Goal: Information Seeking & Learning: Learn about a topic

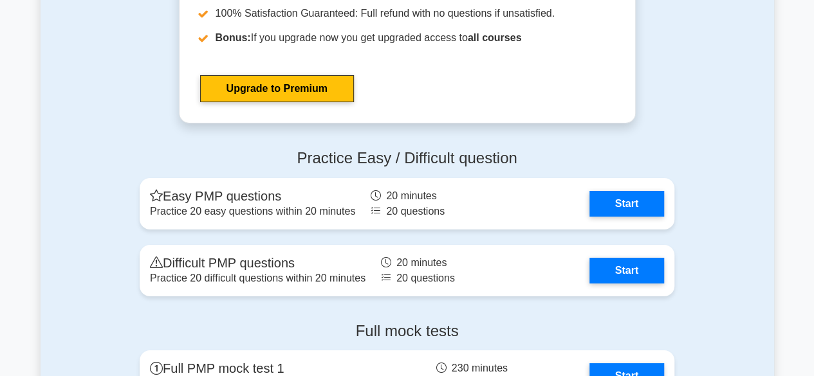
scroll to position [4723, 0]
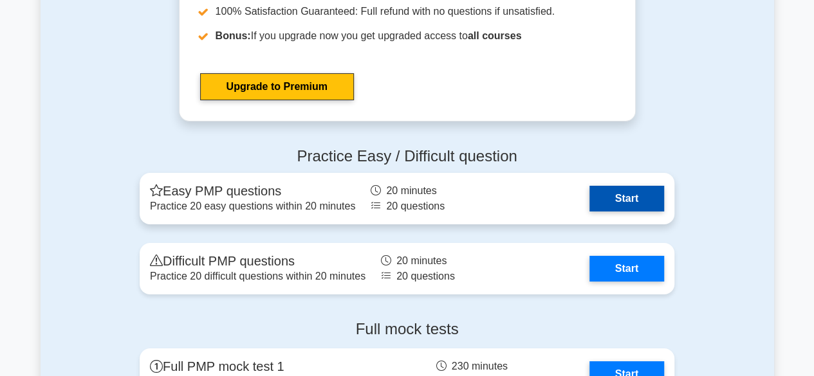
click at [609, 199] on link "Start" at bounding box center [626, 199] width 75 height 26
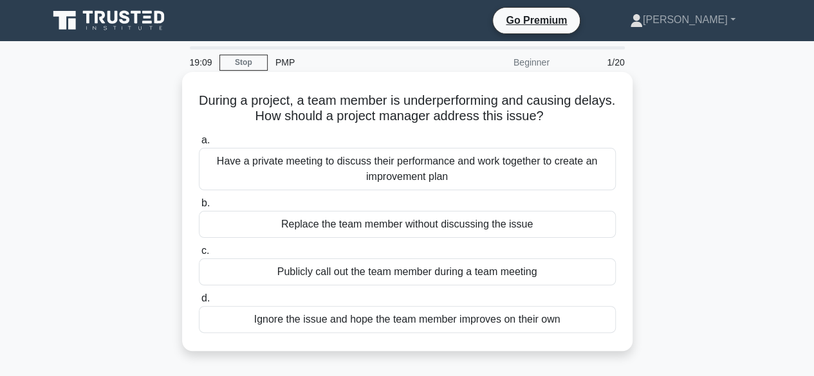
click at [418, 174] on div "Have a private meeting to discuss their performance and work together to create…" at bounding box center [407, 169] width 417 height 42
click at [199, 145] on input "a. Have a private meeting to discuss their performance and work together to cre…" at bounding box center [199, 140] width 0 height 8
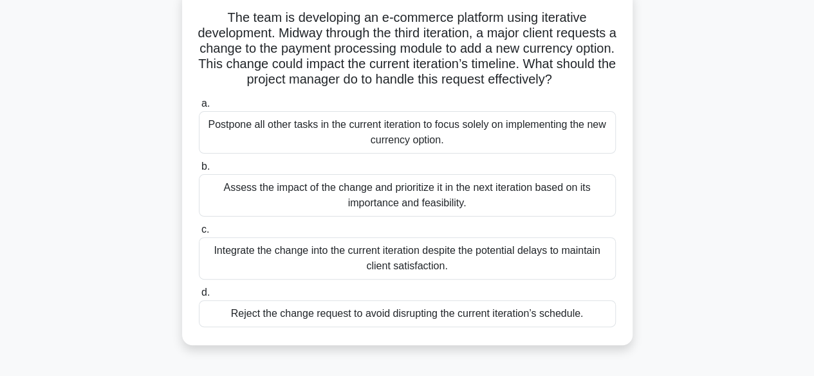
scroll to position [84, 0]
click at [374, 216] on div "Assess the impact of the change and prioritize it in the next iteration based o…" at bounding box center [407, 195] width 417 height 42
click at [199, 170] on input "b. Assess the impact of the change and prioritize it in the next iteration base…" at bounding box center [199, 166] width 0 height 8
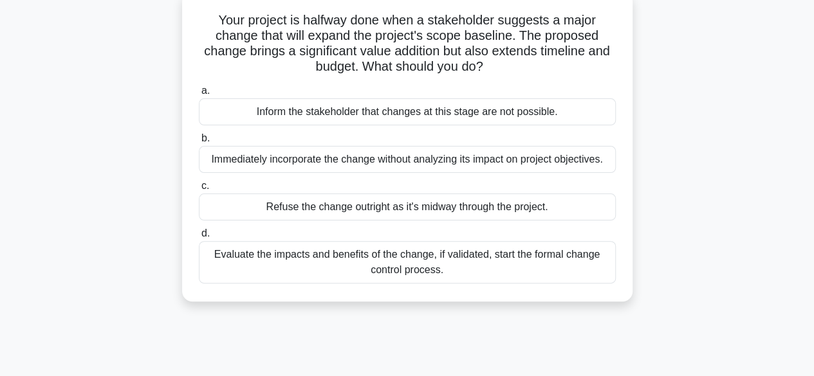
scroll to position [0, 0]
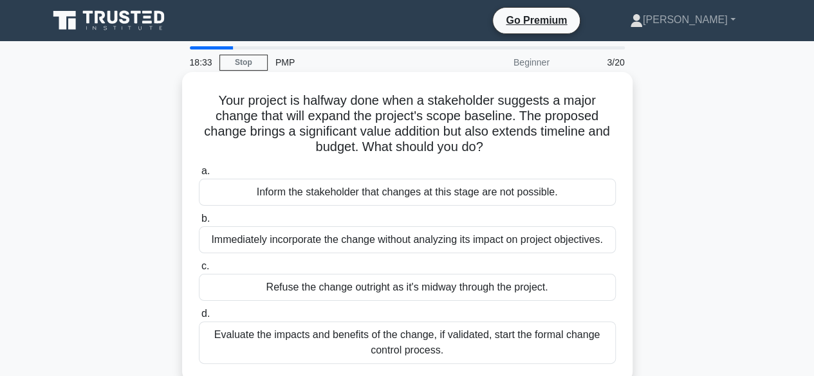
click at [322, 336] on div "Evaluate the impacts and benefits of the change, if validated, start the formal…" at bounding box center [407, 343] width 417 height 42
click at [199, 318] on input "d. Evaluate the impacts and benefits of the change, if validated, start the for…" at bounding box center [199, 314] width 0 height 8
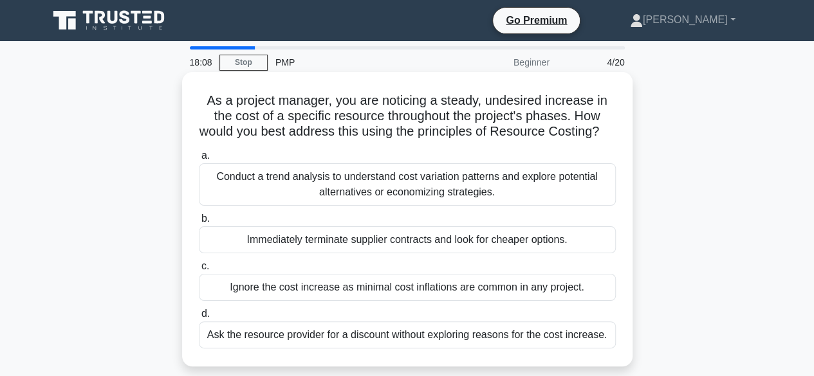
click at [304, 200] on div "Conduct a trend analysis to understand cost variation patterns and explore pote…" at bounding box center [407, 184] width 417 height 42
click at [199, 160] on input "a. Conduct a trend analysis to understand cost variation patterns and explore p…" at bounding box center [199, 156] width 0 height 8
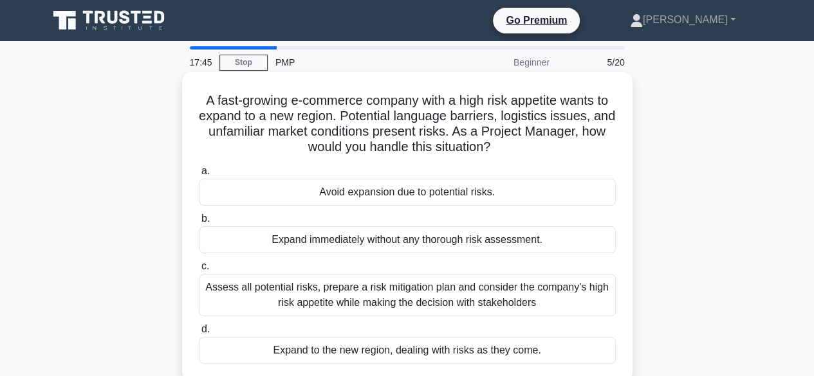
click at [356, 291] on div "Assess all potential risks, prepare a risk mitigation plan and consider the com…" at bounding box center [407, 295] width 417 height 42
click at [199, 271] on input "c. Assess all potential risks, prepare a risk mitigation plan and consider the …" at bounding box center [199, 266] width 0 height 8
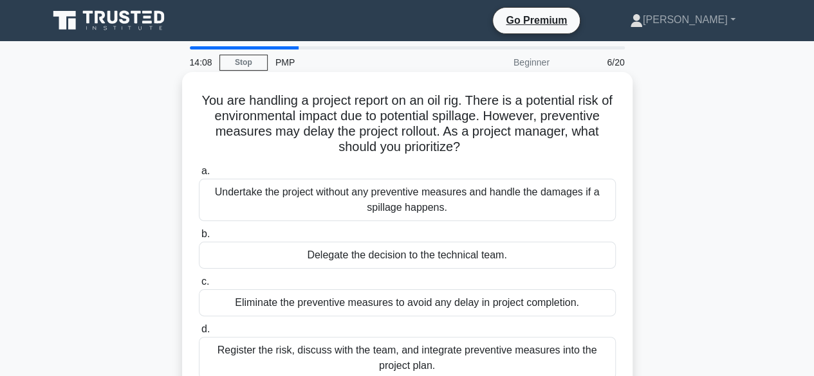
click at [323, 353] on div "Register the risk, discuss with the team, and integrate preventive measures int…" at bounding box center [407, 358] width 417 height 42
click at [199, 334] on input "d. Register the risk, discuss with the team, and integrate preventive measures …" at bounding box center [199, 330] width 0 height 8
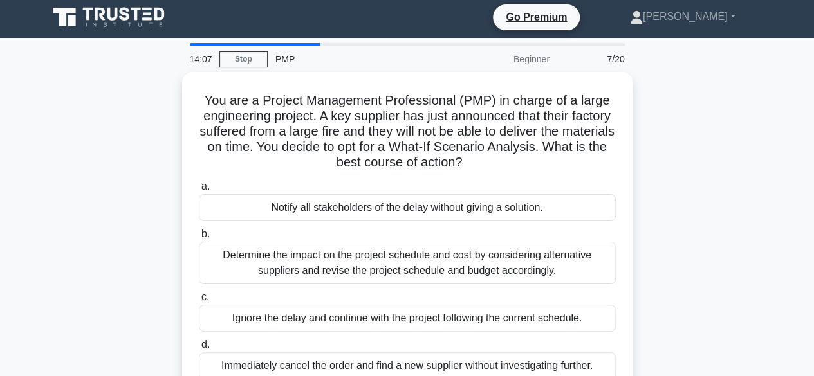
scroll to position [8, 0]
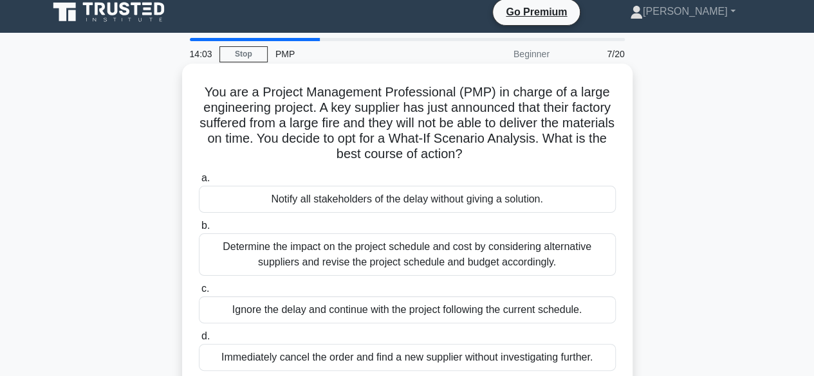
click at [318, 252] on div "Determine the impact on the project schedule and cost by considering alternativ…" at bounding box center [407, 255] width 417 height 42
click at [199, 230] on input "b. Determine the impact on the project schedule and cost by considering alterna…" at bounding box center [199, 226] width 0 height 8
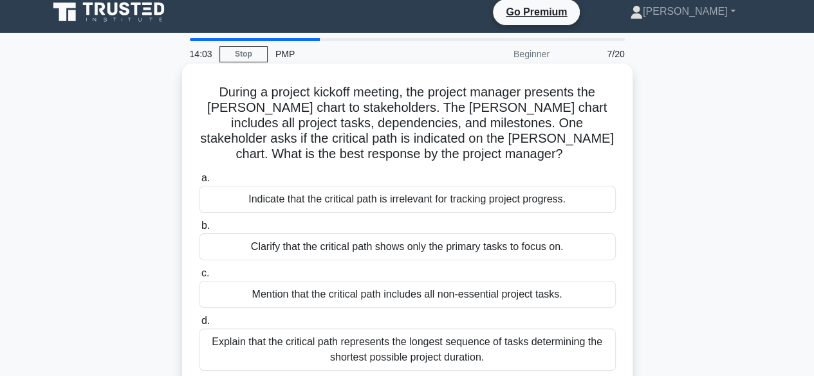
scroll to position [0, 0]
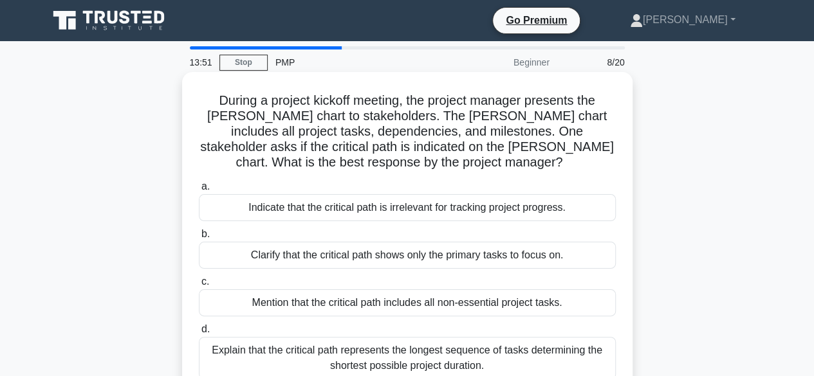
click at [295, 351] on div "Explain that the critical path represents the longest sequence of tasks determi…" at bounding box center [407, 358] width 417 height 42
click at [199, 334] on input "d. Explain that the critical path represents the longest sequence of tasks dete…" at bounding box center [199, 330] width 0 height 8
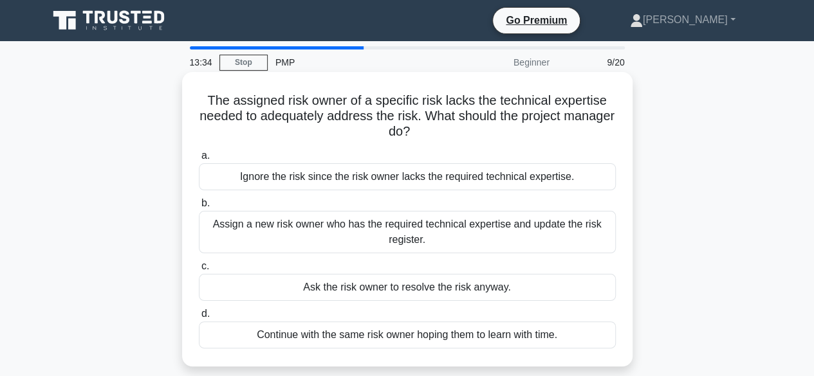
click at [425, 234] on div "Assign a new risk owner who has the required technical expertise and update the…" at bounding box center [407, 232] width 417 height 42
click at [199, 208] on input "b. Assign a new risk owner who has the required technical expertise and update …" at bounding box center [199, 203] width 0 height 8
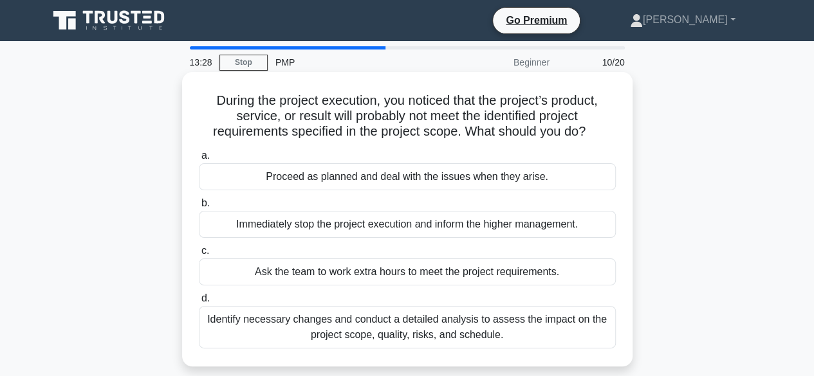
click at [349, 318] on div "Identify necessary changes and conduct a detailed analysis to assess the impact…" at bounding box center [407, 327] width 417 height 42
click at [199, 303] on input "d. Identify necessary changes and conduct a detailed analysis to assess the imp…" at bounding box center [199, 299] width 0 height 8
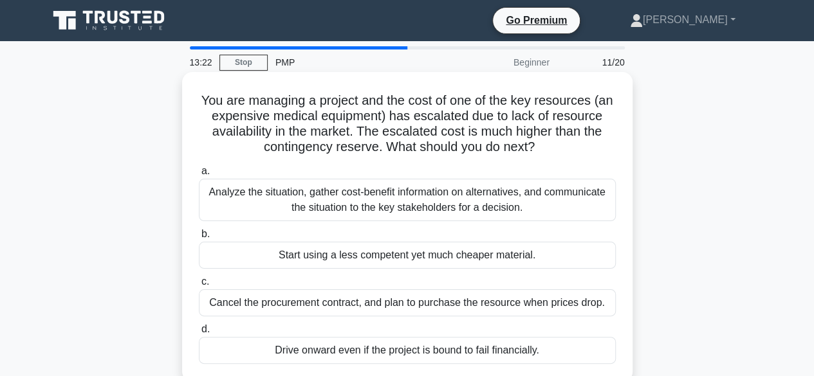
click at [318, 200] on div "Analyze the situation, gather cost-benefit information on alternatives, and com…" at bounding box center [407, 200] width 417 height 42
click at [199, 176] on input "a. Analyze the situation, gather cost-benefit information on alternatives, and …" at bounding box center [199, 171] width 0 height 8
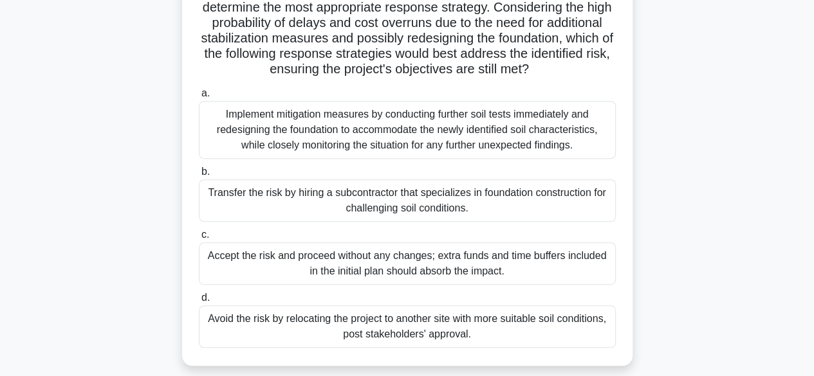
scroll to position [207, 0]
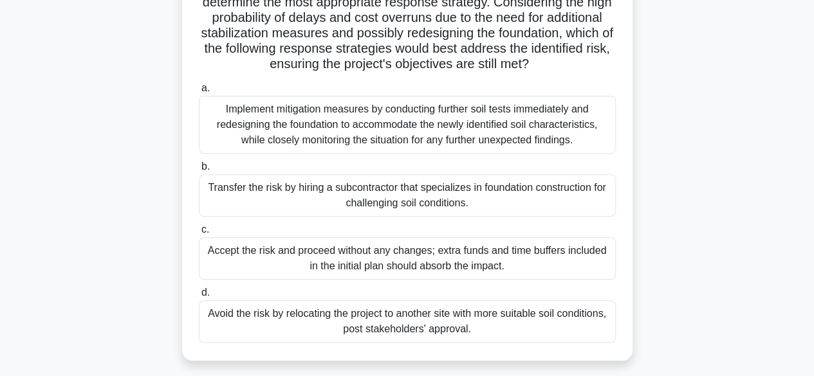
click at [317, 142] on div "Implement mitigation measures by conducting further soil tests immediately and …" at bounding box center [407, 125] width 417 height 58
click at [199, 93] on input "a. Implement mitigation measures by conducting further soil tests immediately a…" at bounding box center [199, 88] width 0 height 8
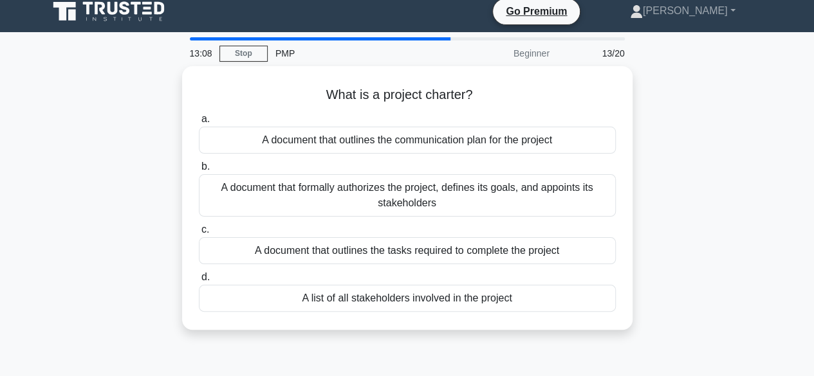
scroll to position [14, 0]
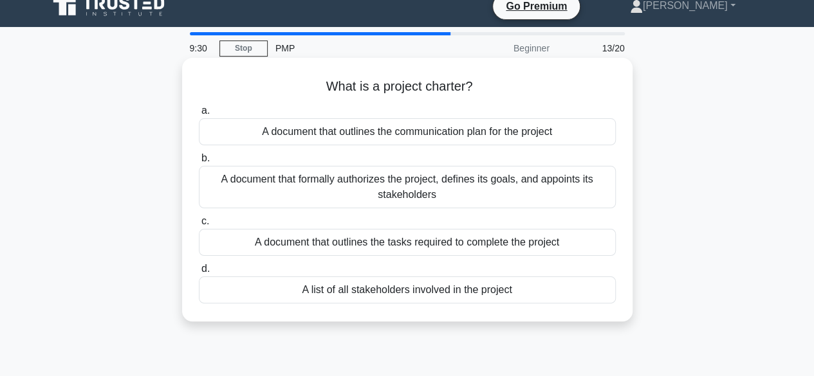
click at [426, 190] on div "A document that formally authorizes the project, defines its goals, and appoint…" at bounding box center [407, 187] width 417 height 42
click at [199, 163] on input "b. A document that formally authorizes the project, defines its goals, and appo…" at bounding box center [199, 158] width 0 height 8
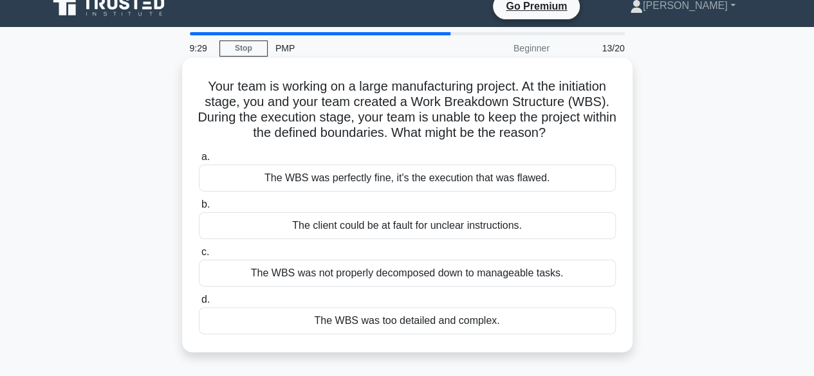
scroll to position [0, 0]
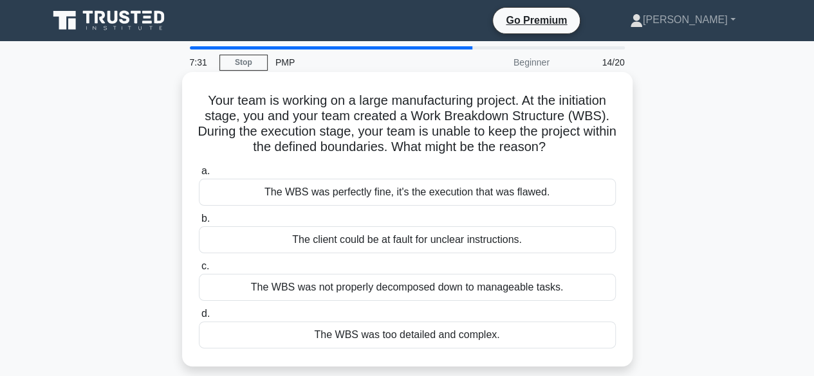
click at [423, 288] on div "The WBS was not properly decomposed down to manageable tasks." at bounding box center [407, 287] width 417 height 27
click at [199, 271] on input "c. The WBS was not properly decomposed down to manageable tasks." at bounding box center [199, 266] width 0 height 8
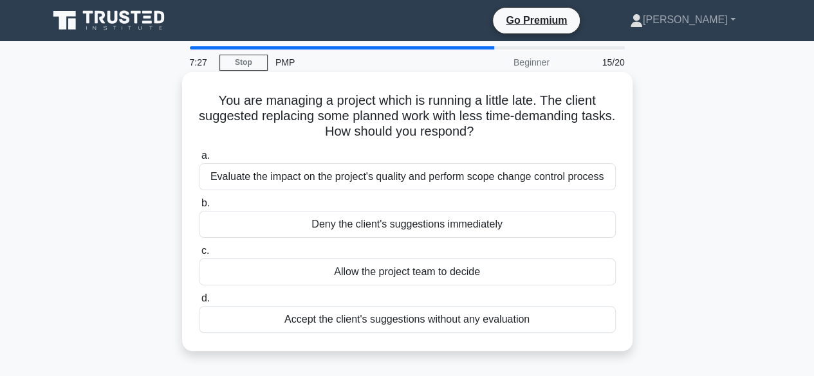
click at [422, 173] on div "Evaluate the impact on the project's quality and perform scope change control p…" at bounding box center [407, 176] width 417 height 27
click at [199, 160] on input "a. Evaluate the impact on the project's quality and perform scope change contro…" at bounding box center [199, 156] width 0 height 8
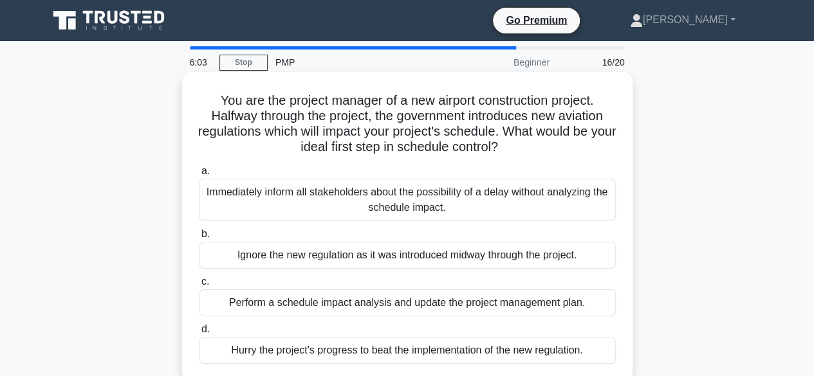
click at [356, 307] on div "Perform a schedule impact analysis and update the project management plan." at bounding box center [407, 302] width 417 height 27
click at [199, 286] on input "c. Perform a schedule impact analysis and update the project management plan." at bounding box center [199, 282] width 0 height 8
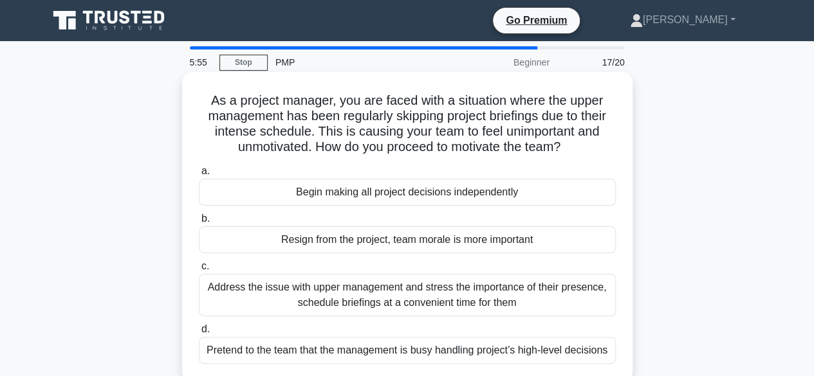
click at [386, 293] on div "Address the issue with upper management and stress the importance of their pres…" at bounding box center [407, 295] width 417 height 42
click at [199, 271] on input "c. Address the issue with upper management and stress the importance of their p…" at bounding box center [199, 266] width 0 height 8
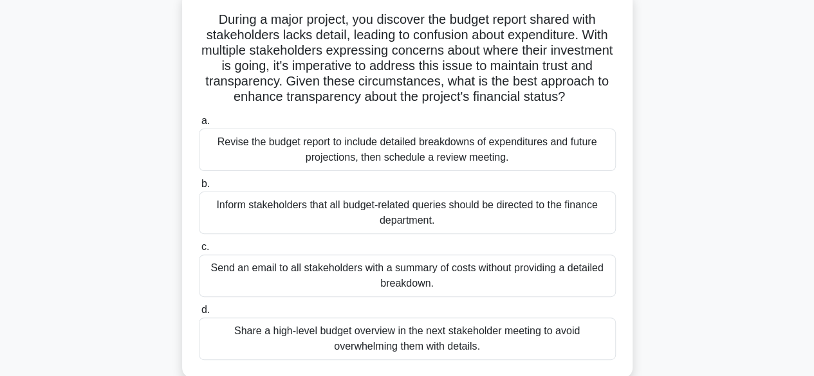
scroll to position [80, 0]
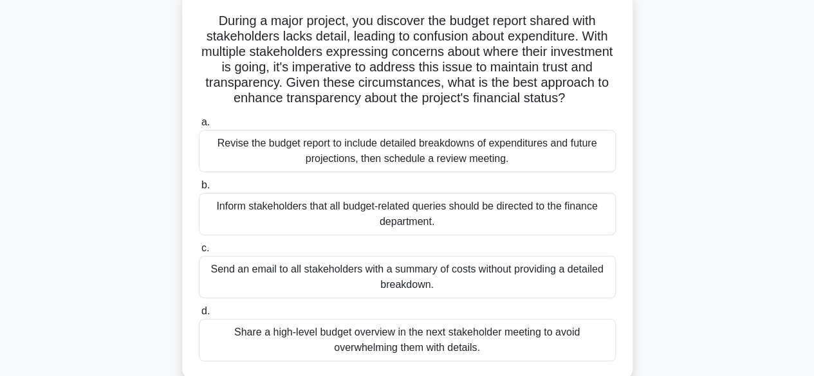
click at [357, 161] on div "Revise the budget report to include detailed breakdowns of expenditures and fut…" at bounding box center [407, 151] width 417 height 42
click at [199, 127] on input "a. Revise the budget report to include detailed breakdowns of expenditures and …" at bounding box center [199, 122] width 0 height 8
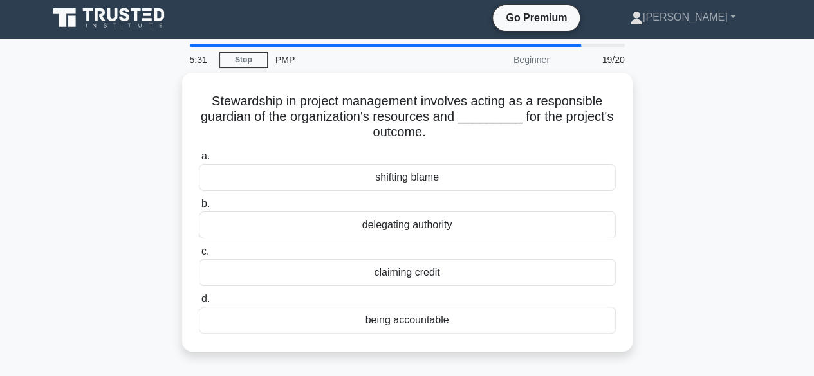
scroll to position [0, 0]
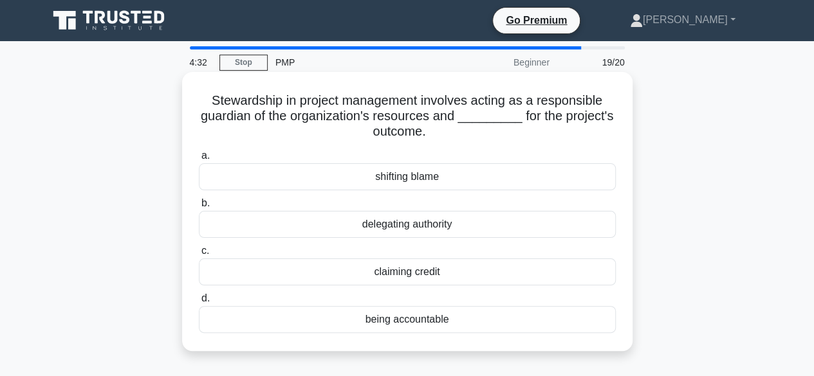
click at [396, 322] on div "being accountable" at bounding box center [407, 319] width 417 height 27
click at [199, 303] on input "d. being accountable" at bounding box center [199, 299] width 0 height 8
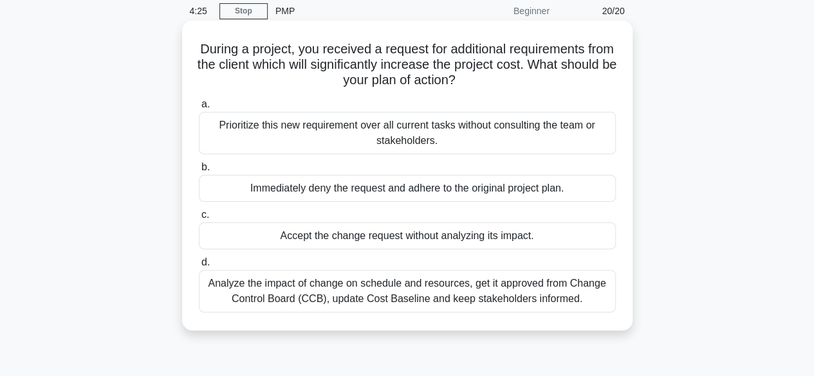
scroll to position [53, 0]
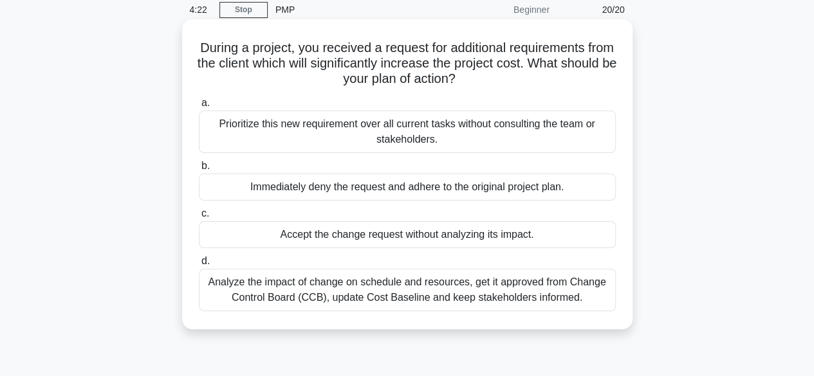
click at [363, 286] on div "Analyze the impact of change on schedule and resources, get it approved from Ch…" at bounding box center [407, 290] width 417 height 42
click at [199, 266] on input "d. Analyze the impact of change on schedule and resources, get it approved from…" at bounding box center [199, 261] width 0 height 8
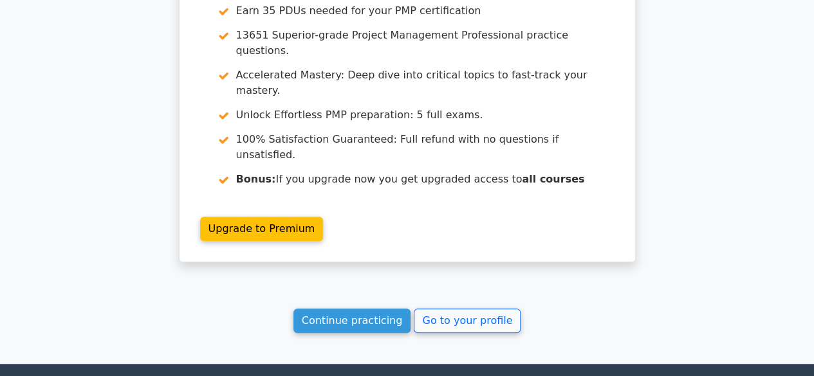
scroll to position [2888, 0]
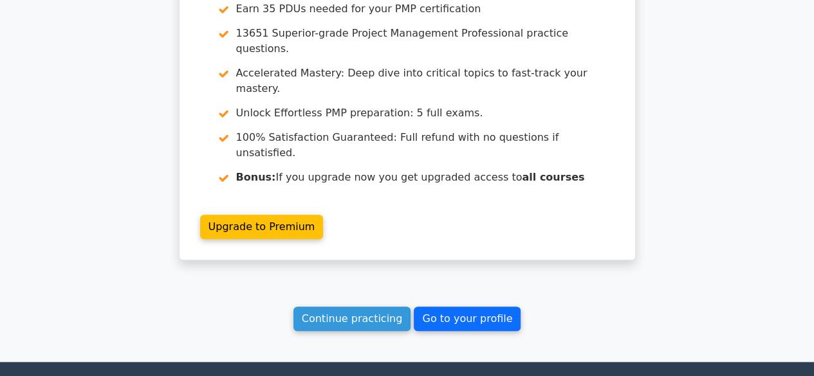
click at [446, 307] on link "Go to your profile" at bounding box center [467, 319] width 107 height 24
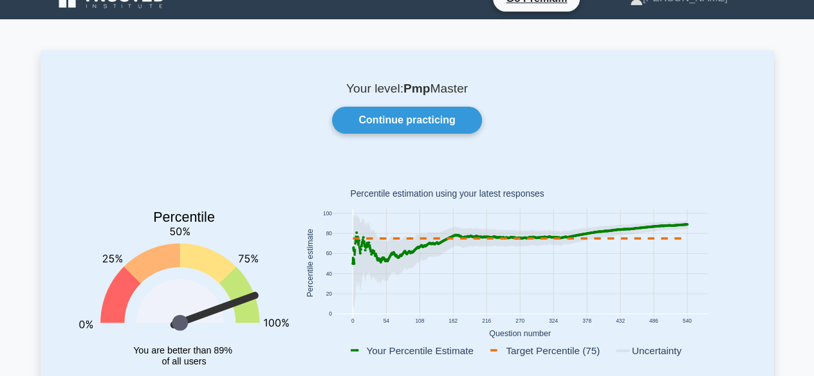
scroll to position [3, 0]
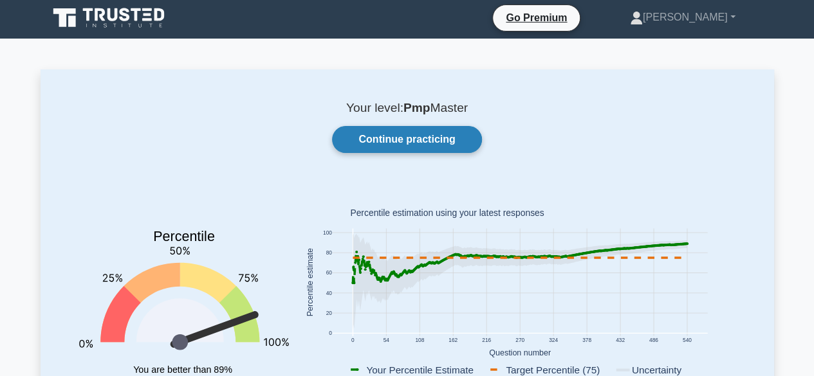
click at [412, 138] on link "Continue practicing" at bounding box center [406, 139] width 149 height 27
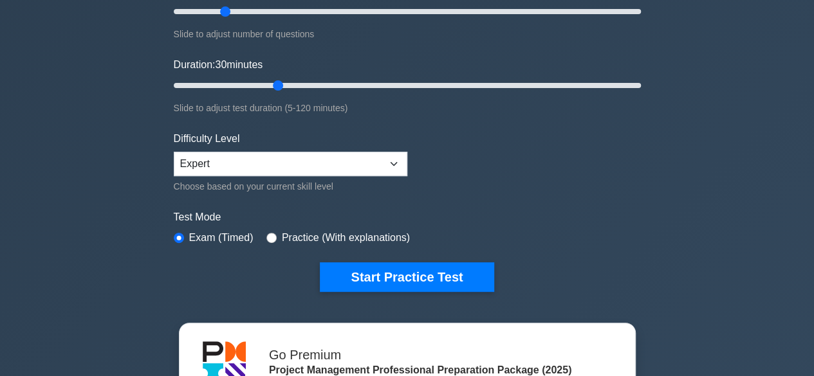
scroll to position [198, 0]
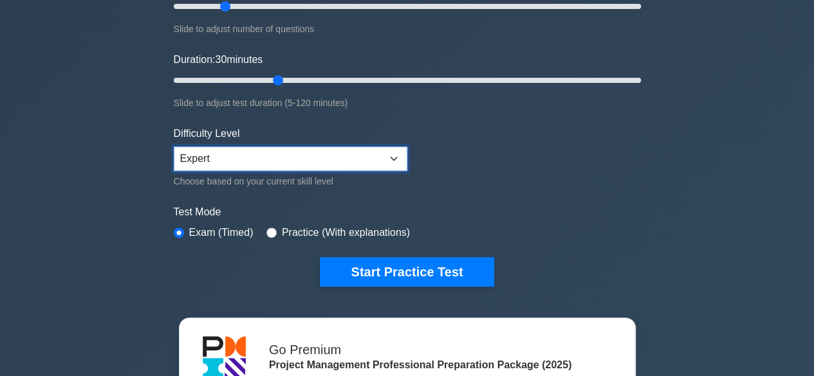
click at [394, 159] on select "Beginner Intermediate Expert" at bounding box center [291, 159] width 234 height 24
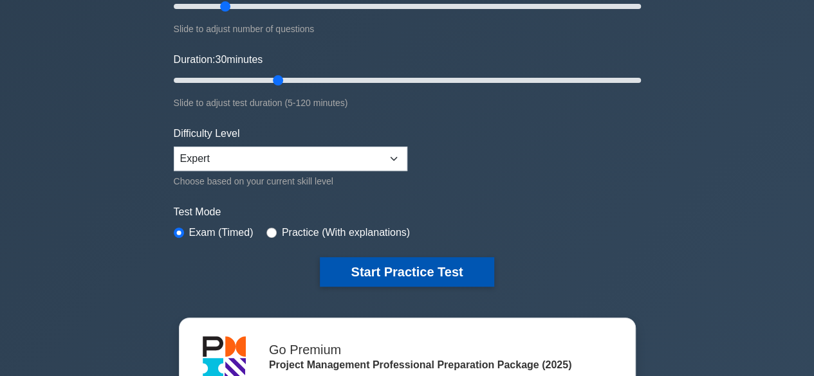
click at [380, 270] on button "Start Practice Test" at bounding box center [407, 272] width 174 height 30
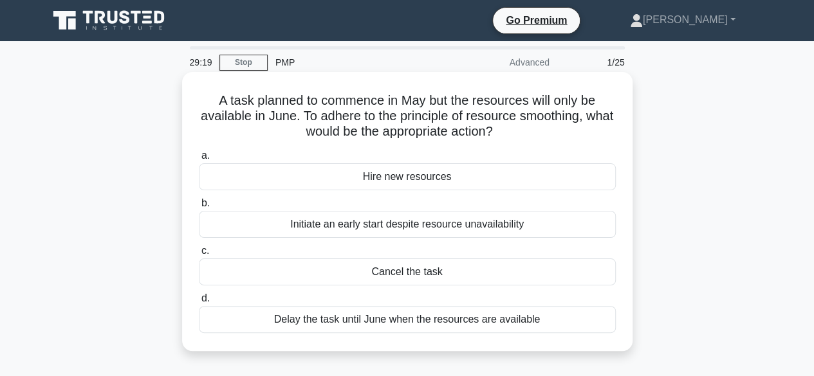
click at [422, 319] on div "Delay the task until June when the resources are available" at bounding box center [407, 319] width 417 height 27
click at [199, 303] on input "[PERSON_NAME] the task until June when the resources are available" at bounding box center [199, 299] width 0 height 8
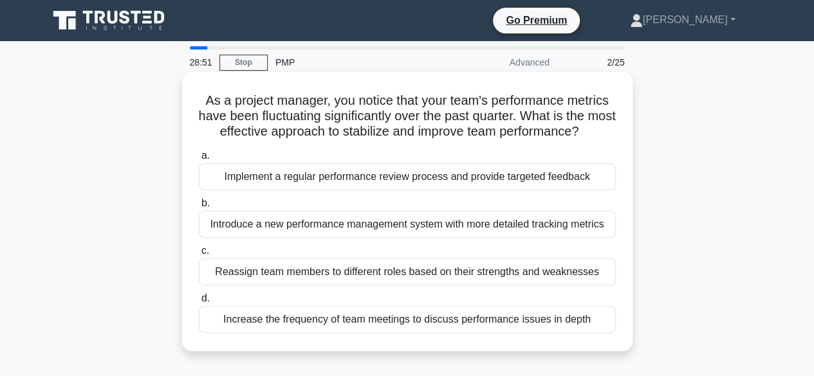
click at [378, 190] on div "Implement a regular performance review process and provide targeted feedback" at bounding box center [407, 176] width 417 height 27
click at [199, 160] on input "a. Implement a regular performance review process and provide targeted feedback" at bounding box center [199, 156] width 0 height 8
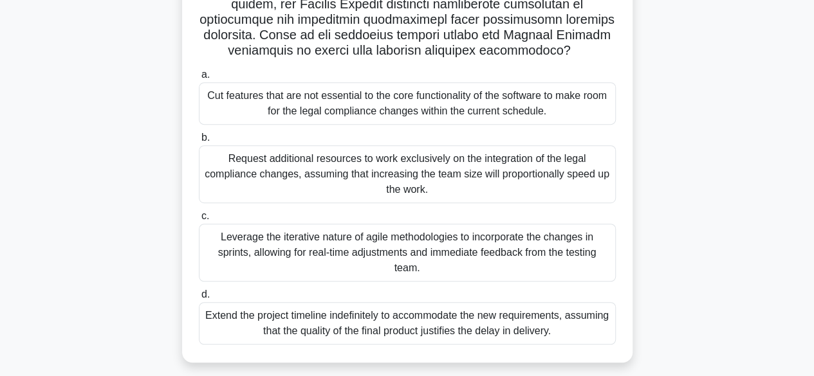
scroll to position [286, 0]
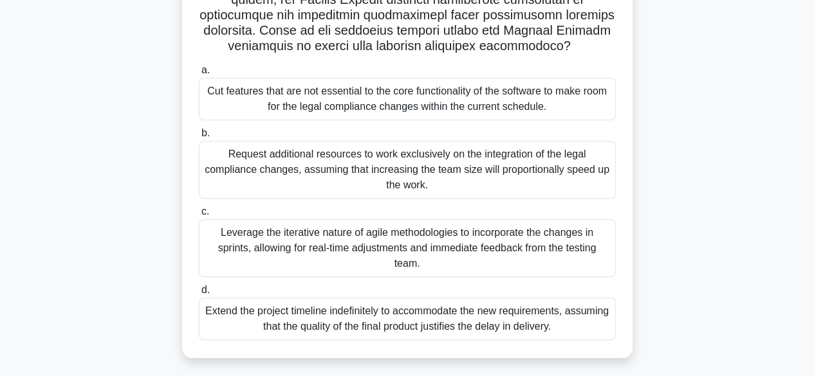
click at [477, 239] on div "Leverage the iterative nature of agile methodologies to incorporate the changes…" at bounding box center [407, 248] width 417 height 58
click at [199, 216] on input "c. Leverage the iterative nature of agile methodologies to incorporate the chan…" at bounding box center [199, 212] width 0 height 8
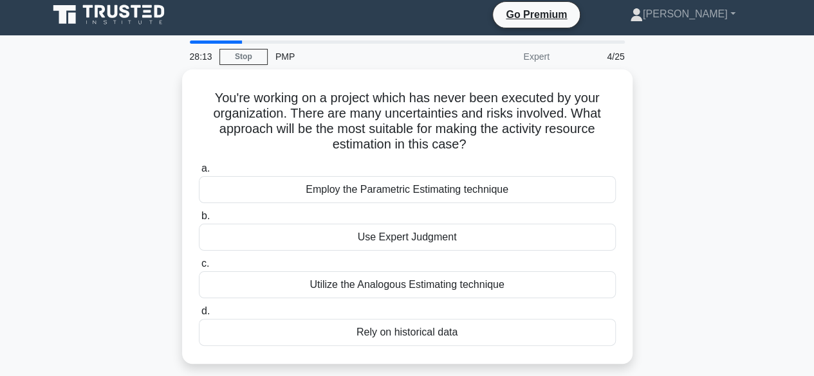
scroll to position [4, 0]
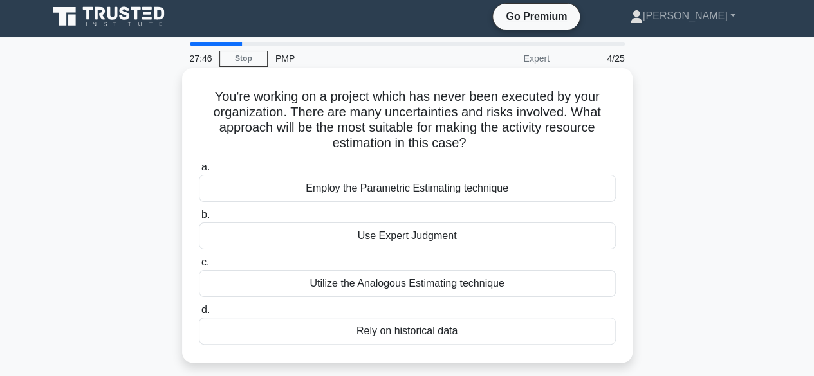
click at [444, 242] on div "Use Expert Judgment" at bounding box center [407, 236] width 417 height 27
click at [199, 219] on input "b. Use Expert Judgment" at bounding box center [199, 215] width 0 height 8
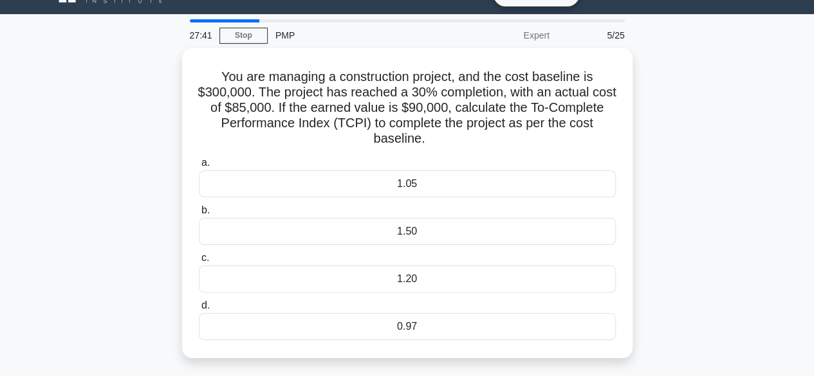
scroll to position [28, 0]
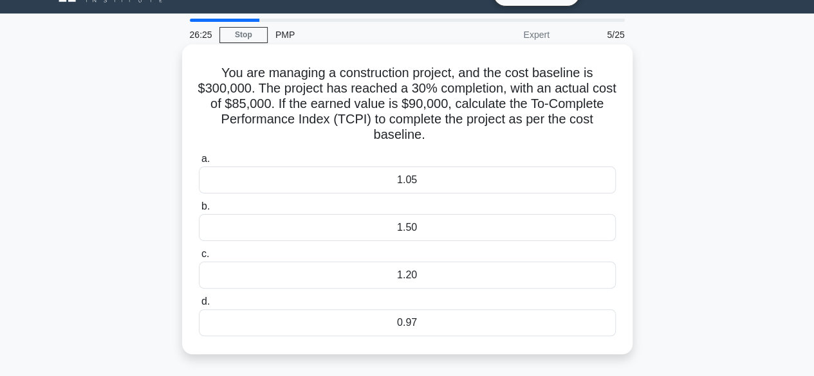
click at [413, 276] on div "1.20" at bounding box center [407, 275] width 417 height 27
click at [199, 259] on input "c. 1.20" at bounding box center [199, 254] width 0 height 8
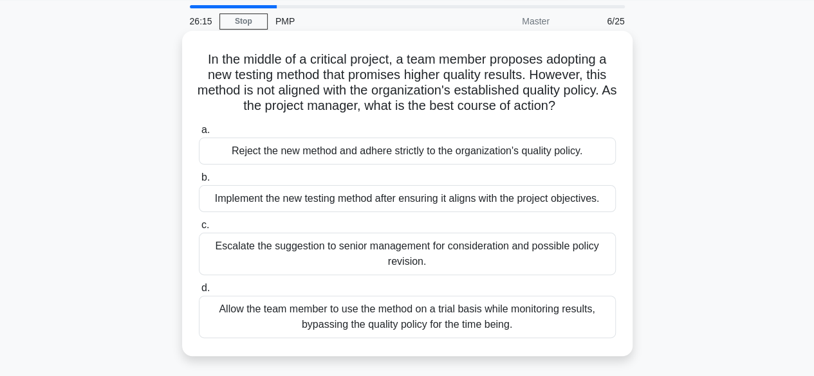
scroll to position [42, 0]
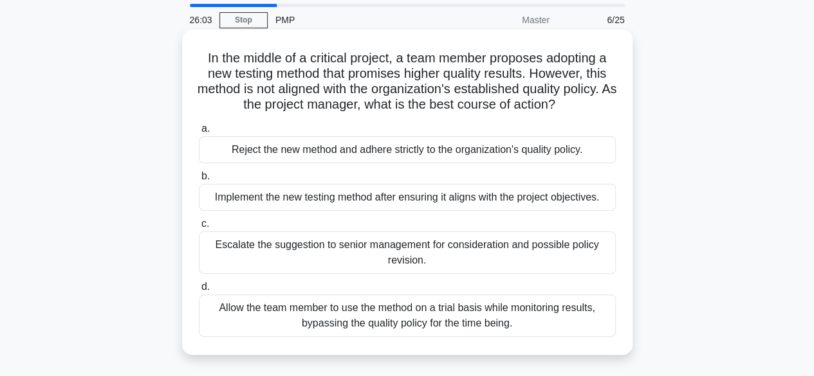
click at [495, 199] on div "Implement the new testing method after ensuring it aligns with the project obje…" at bounding box center [407, 197] width 417 height 27
click at [199, 181] on input "b. Implement the new testing method after ensuring it aligns with the project o…" at bounding box center [199, 176] width 0 height 8
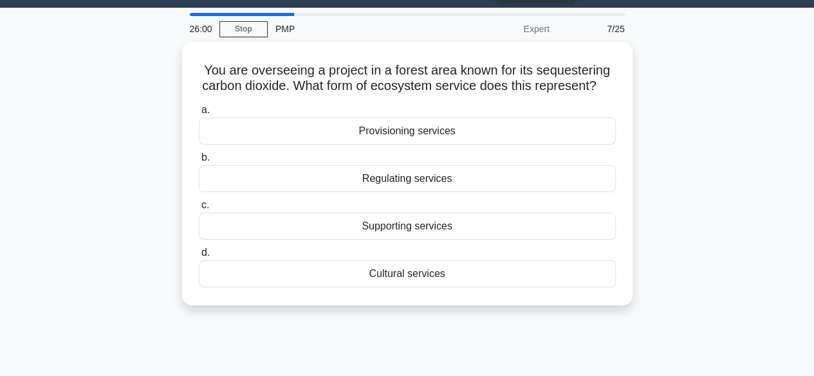
scroll to position [34, 0]
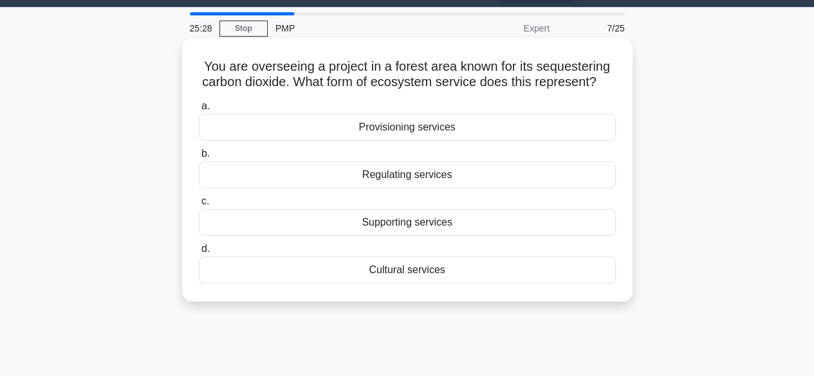
click at [480, 188] on div "Regulating services" at bounding box center [407, 174] width 417 height 27
click at [199, 158] on input "b. Regulating services" at bounding box center [199, 154] width 0 height 8
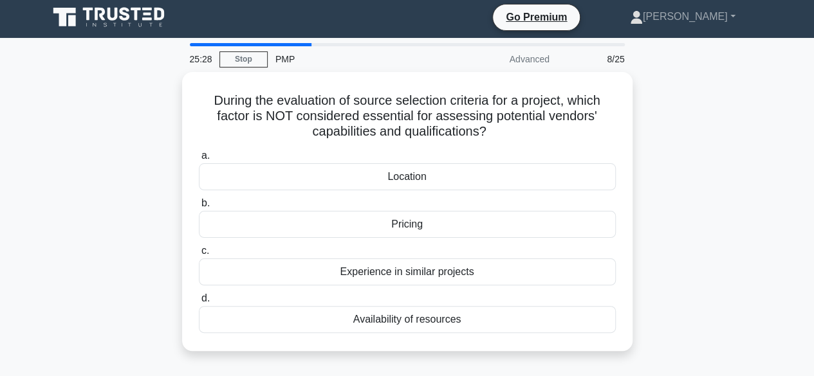
scroll to position [0, 0]
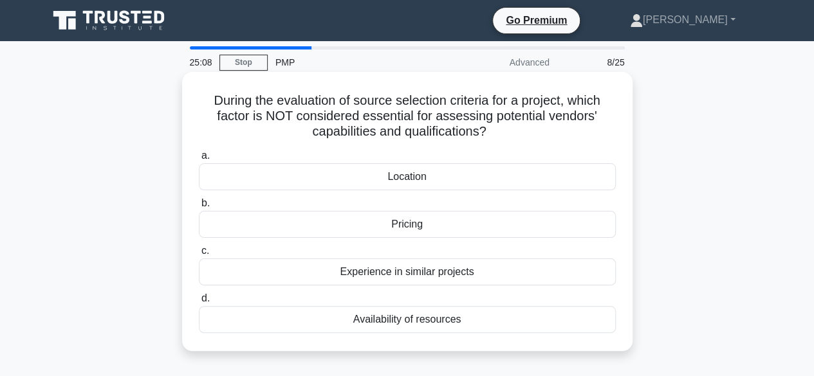
click at [447, 185] on div "Location" at bounding box center [407, 176] width 417 height 27
click at [199, 160] on input "a. Location" at bounding box center [199, 156] width 0 height 8
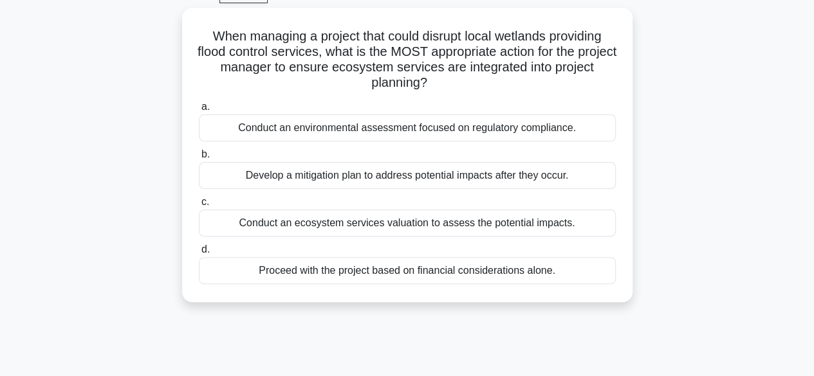
scroll to position [68, 0]
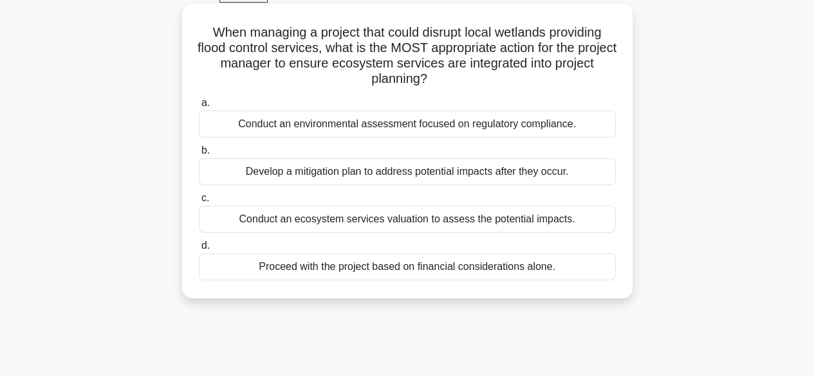
click at [524, 226] on div "Conduct an ecosystem services valuation to assess the potential impacts." at bounding box center [407, 219] width 417 height 27
click at [199, 203] on input "c. Conduct an ecosystem services valuation to assess the potential impacts." at bounding box center [199, 198] width 0 height 8
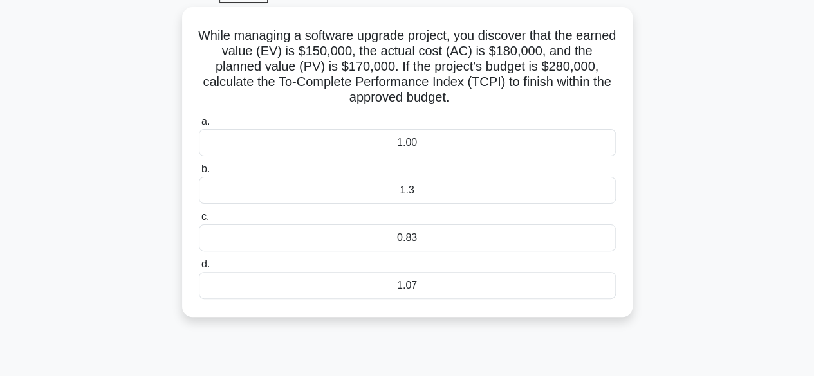
scroll to position [69, 0]
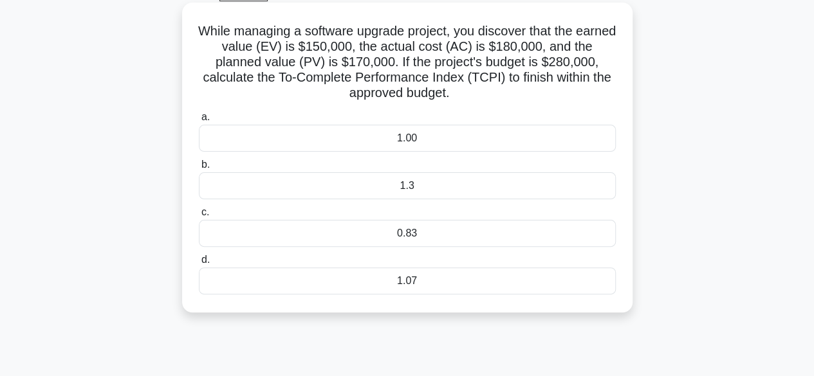
click at [464, 188] on div "1.3" at bounding box center [407, 185] width 417 height 27
click at [199, 169] on input "b. 1.3" at bounding box center [199, 165] width 0 height 8
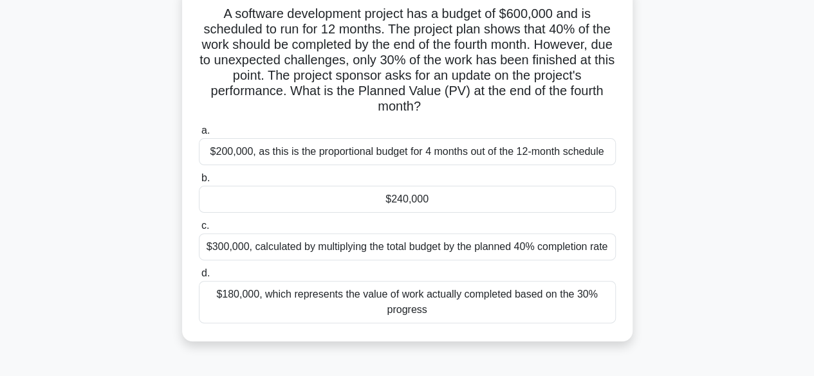
scroll to position [90, 0]
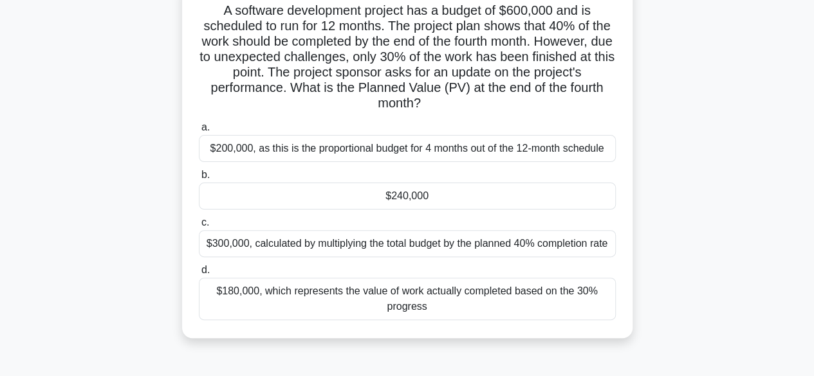
click at [448, 202] on div "$240,000" at bounding box center [407, 196] width 417 height 27
click at [199, 179] on input "b. $240,000" at bounding box center [199, 175] width 0 height 8
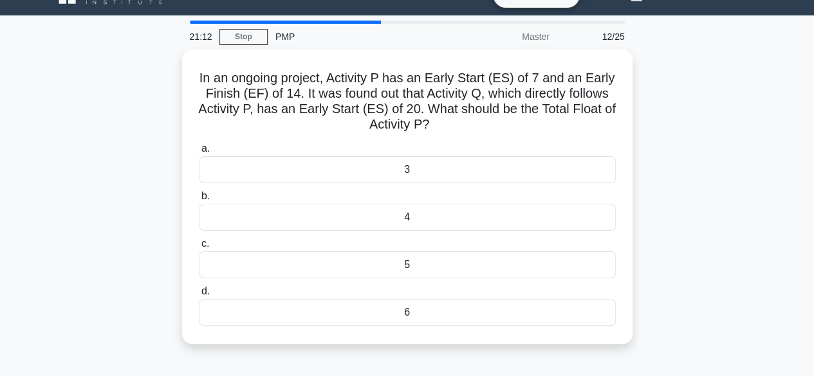
scroll to position [28, 0]
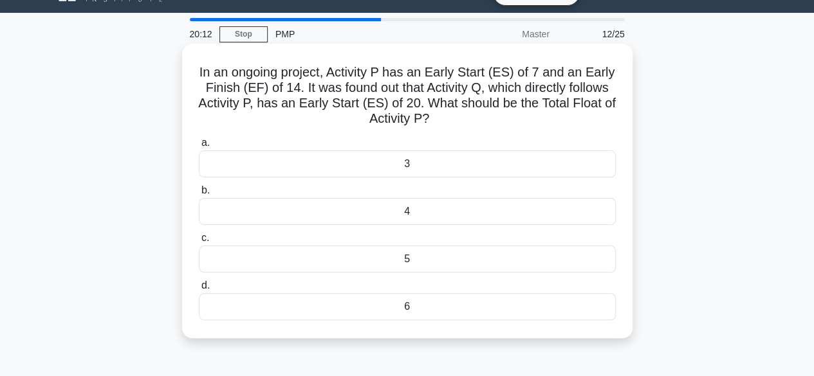
click at [427, 260] on div "5" at bounding box center [407, 259] width 417 height 27
click at [199, 243] on input "c. 5" at bounding box center [199, 238] width 0 height 8
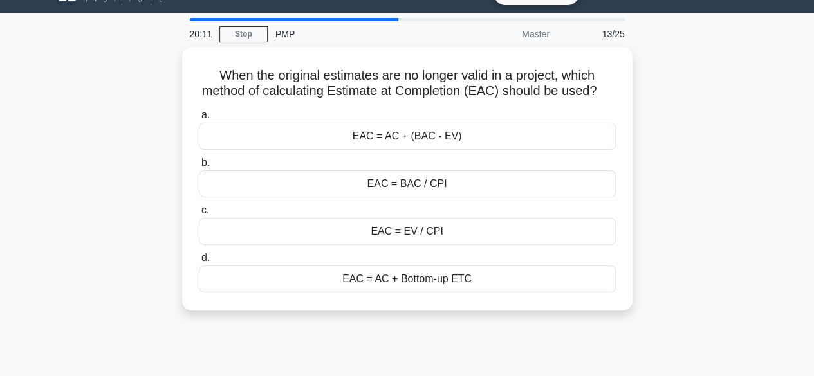
scroll to position [0, 0]
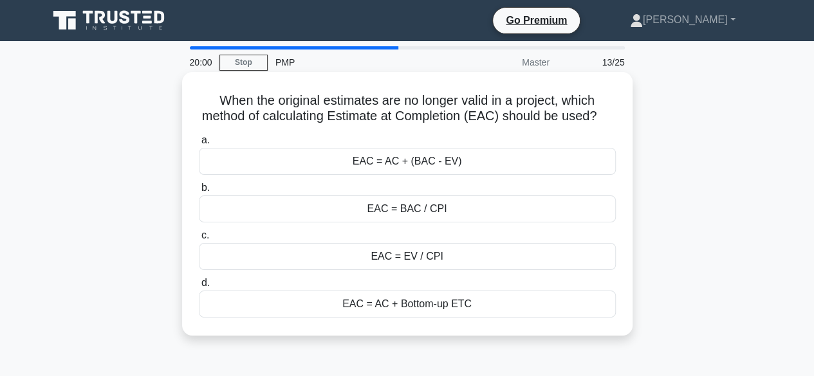
click at [503, 175] on div "EAC = AC + (BAC - EV)" at bounding box center [407, 161] width 417 height 27
click at [199, 145] on input "a. EAC = AC + (BAC - EV)" at bounding box center [199, 140] width 0 height 8
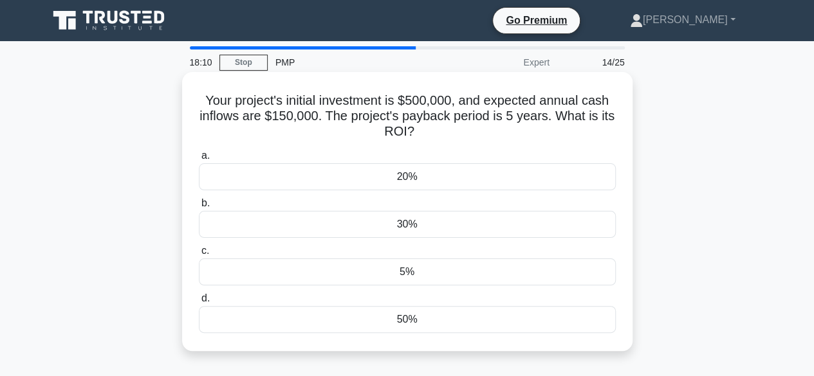
click at [420, 169] on div "20%" at bounding box center [407, 176] width 417 height 27
click at [199, 160] on input "a. 20%" at bounding box center [199, 156] width 0 height 8
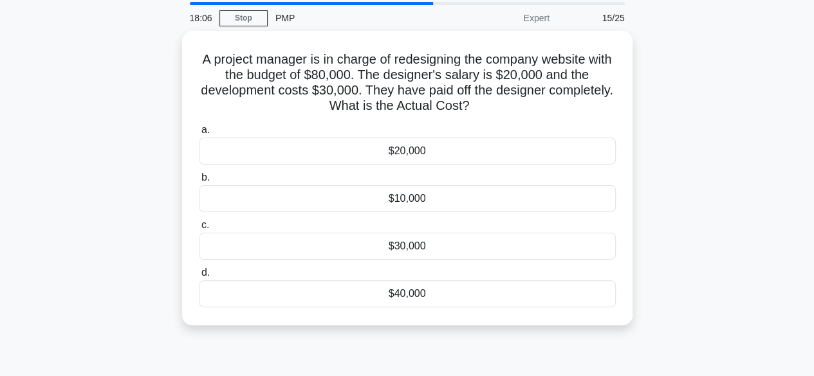
scroll to position [45, 0]
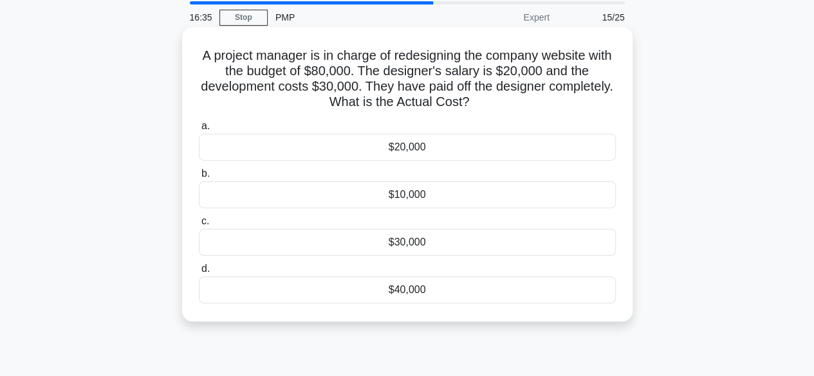
click at [410, 149] on div "$20,000" at bounding box center [407, 147] width 417 height 27
click at [199, 131] on input "a. $20,000" at bounding box center [199, 126] width 0 height 8
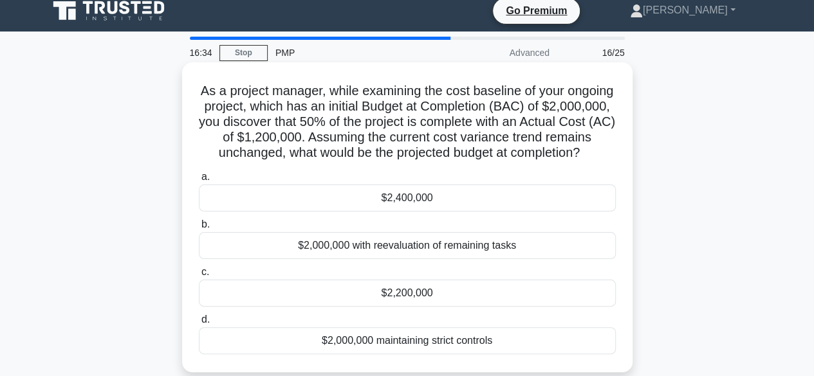
scroll to position [0, 0]
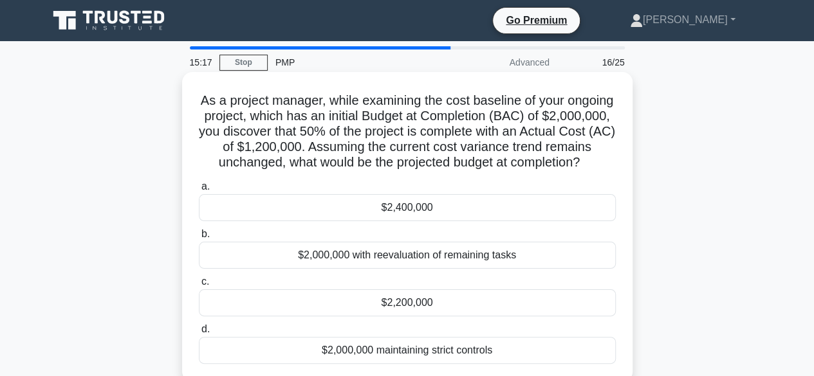
click at [400, 221] on div "$2,400,000" at bounding box center [407, 207] width 417 height 27
click at [199, 191] on input "a. $2,400,000" at bounding box center [199, 187] width 0 height 8
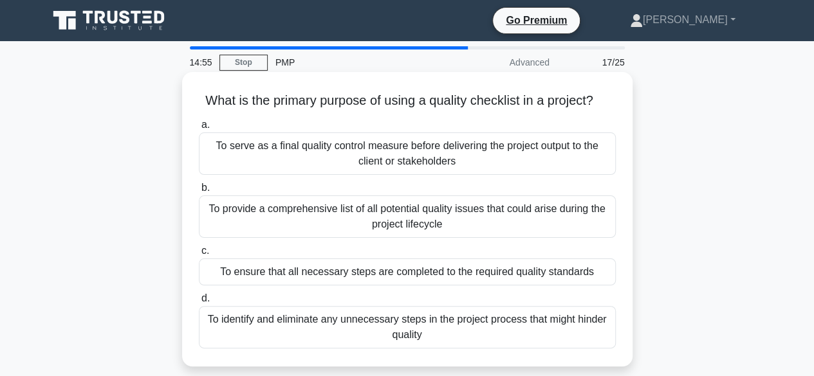
click at [323, 274] on div "To ensure that all necessary steps are completed to the required quality standa…" at bounding box center [407, 272] width 417 height 27
click at [199, 255] on input "c. To ensure that all necessary steps are completed to the required quality sta…" at bounding box center [199, 251] width 0 height 8
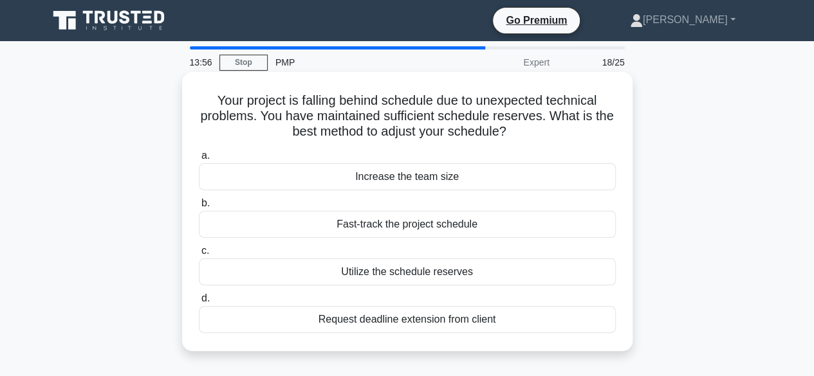
click at [404, 225] on div "Fast-track the project schedule" at bounding box center [407, 224] width 417 height 27
click at [199, 208] on input "b. Fast-track the project schedule" at bounding box center [199, 203] width 0 height 8
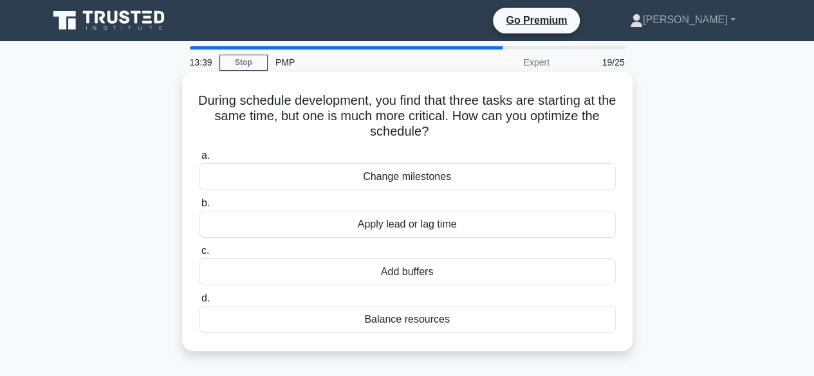
click at [372, 226] on div "Apply lead or lag time" at bounding box center [407, 224] width 417 height 27
click at [199, 208] on input "b. Apply lead or lag time" at bounding box center [199, 203] width 0 height 8
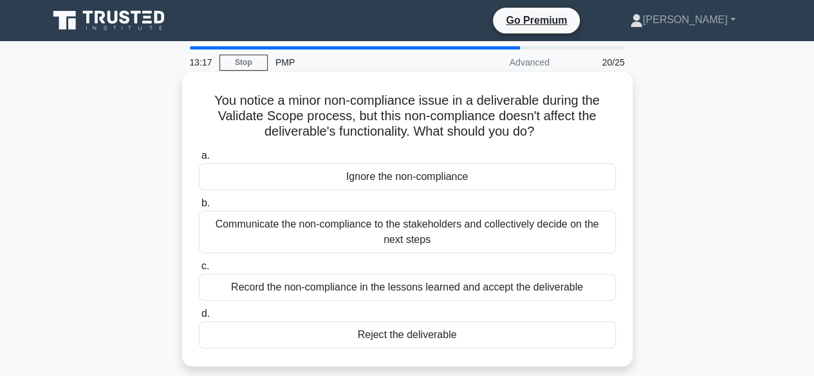
click at [320, 228] on div "Communicate the non-compliance to the stakeholders and collectively decide on t…" at bounding box center [407, 232] width 417 height 42
click at [199, 208] on input "b. Communicate the non-compliance to the stakeholders and collectively decide o…" at bounding box center [199, 203] width 0 height 8
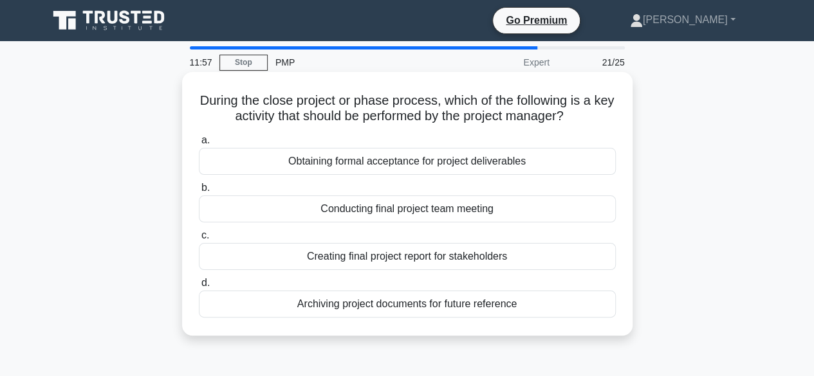
click at [324, 160] on div "Obtaining formal acceptance for project deliverables" at bounding box center [407, 161] width 417 height 27
click at [199, 145] on input "a. Obtaining formal acceptance for project deliverables" at bounding box center [199, 140] width 0 height 8
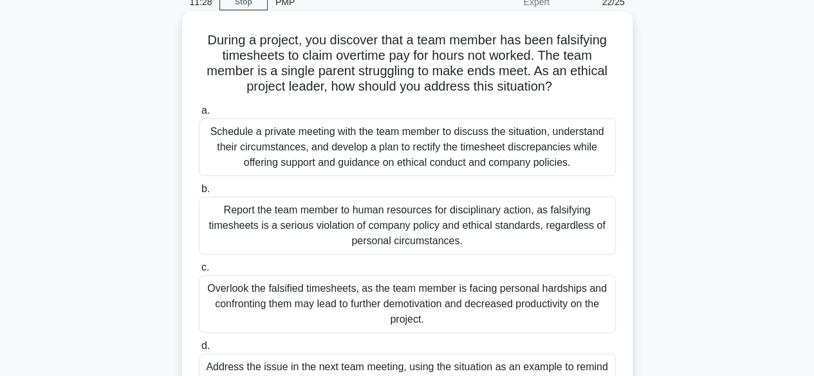
scroll to position [59, 0]
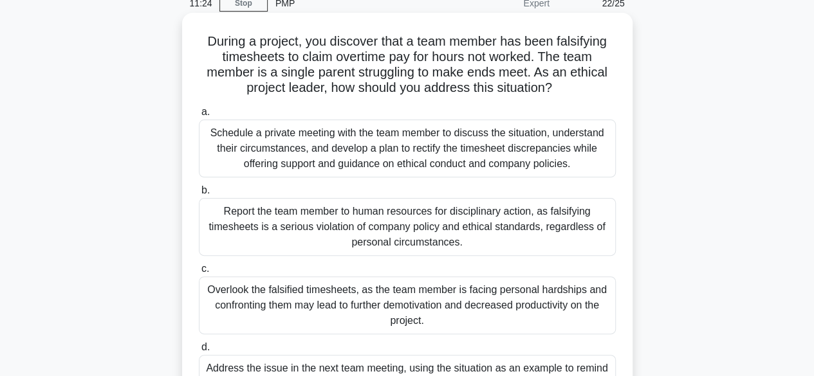
click at [332, 146] on div "Schedule a private meeting with the team member to discuss the situation, under…" at bounding box center [407, 149] width 417 height 58
click at [199, 116] on input "a. Schedule a private meeting with the team member to discuss the situation, un…" at bounding box center [199, 112] width 0 height 8
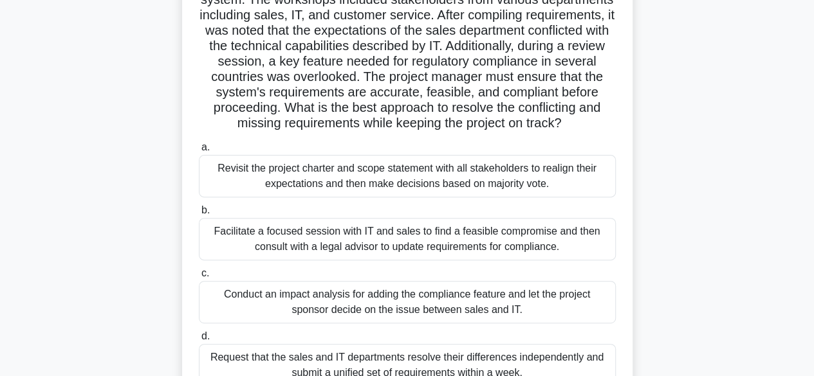
scroll to position [141, 0]
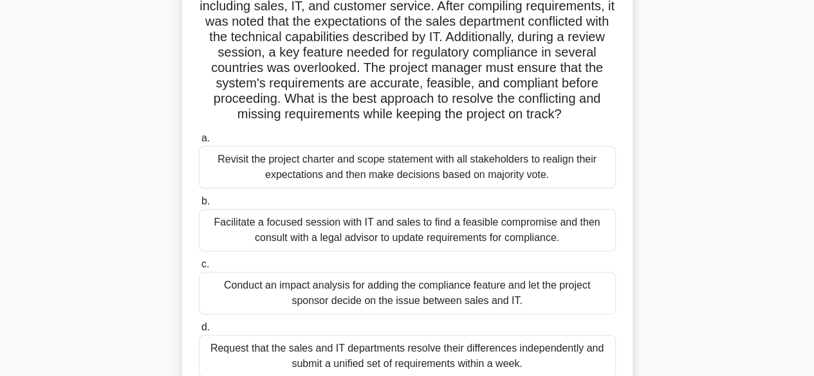
click at [304, 244] on div "Facilitate a focused session with IT and sales to find a feasible compromise an…" at bounding box center [407, 230] width 417 height 42
click at [199, 206] on input "b. Facilitate a focused session with IT and sales to find a feasible compromise…" at bounding box center [199, 202] width 0 height 8
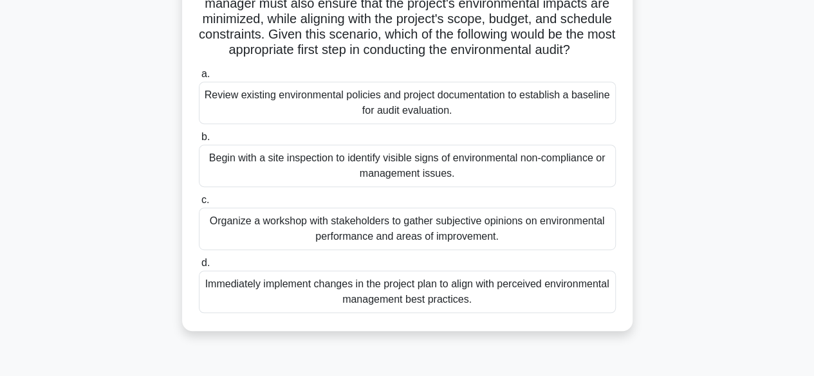
scroll to position [225, 0]
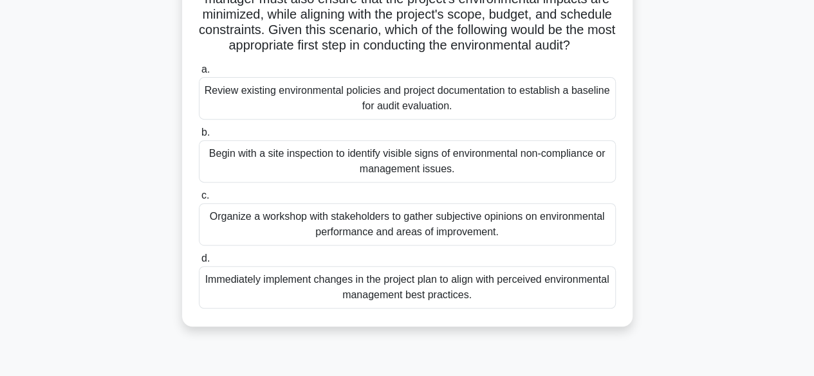
click at [379, 113] on div "Review existing environmental policies and project documentation to establish a…" at bounding box center [407, 98] width 417 height 42
click at [199, 74] on input "a. Review existing environmental policies and project documentation to establis…" at bounding box center [199, 70] width 0 height 8
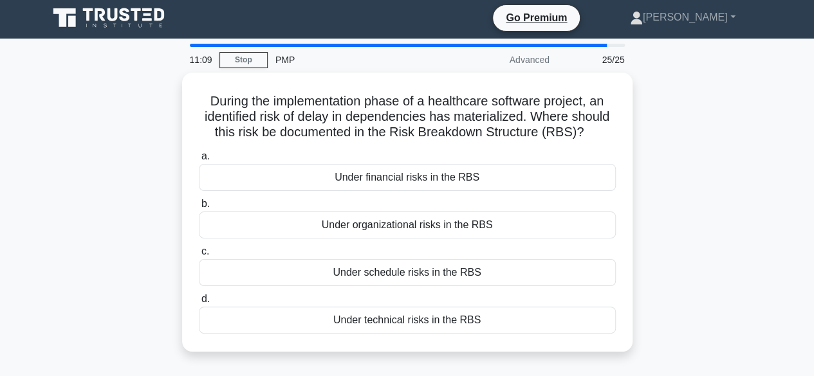
scroll to position [0, 0]
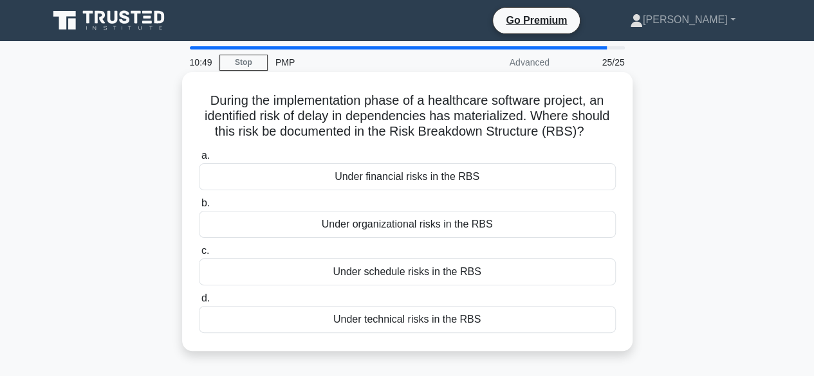
click at [378, 273] on div "Under schedule risks in the RBS" at bounding box center [407, 272] width 417 height 27
click at [199, 255] on input "c. Under schedule risks in the RBS" at bounding box center [199, 251] width 0 height 8
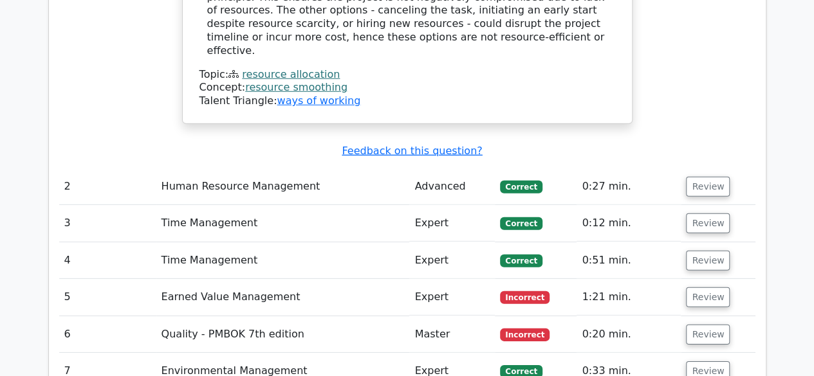
scroll to position [1783, 0]
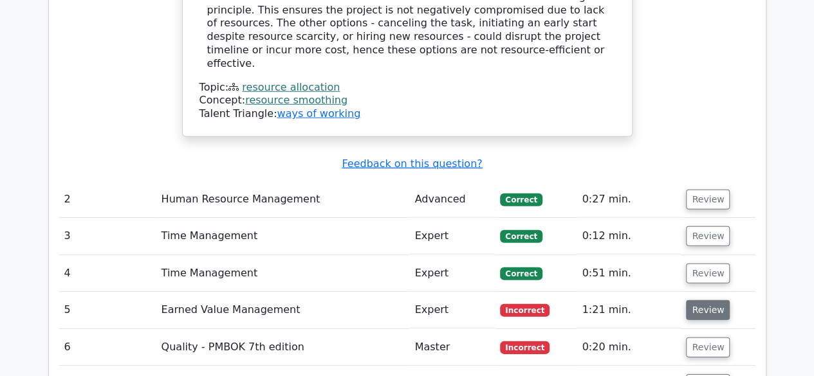
click at [703, 300] on button "Review" at bounding box center [708, 310] width 44 height 20
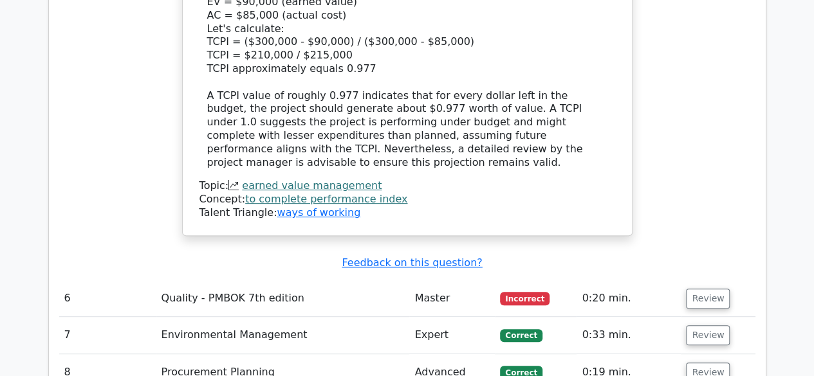
scroll to position [2623, 0]
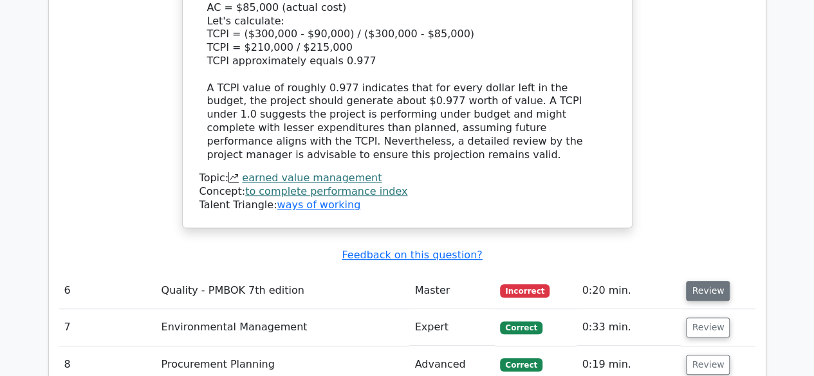
click at [708, 281] on button "Review" at bounding box center [708, 291] width 44 height 20
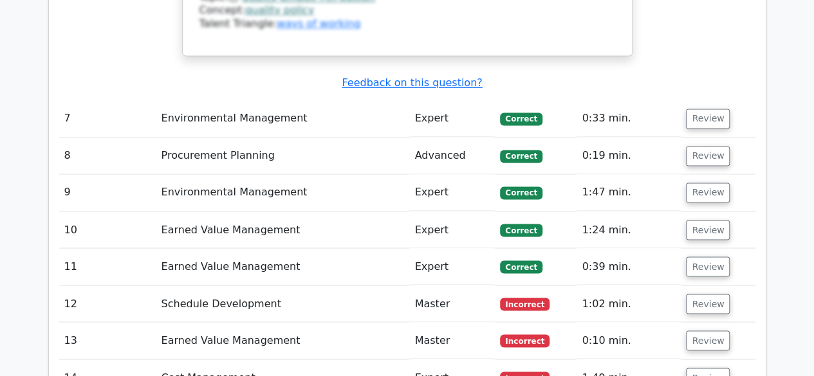
scroll to position [3447, 0]
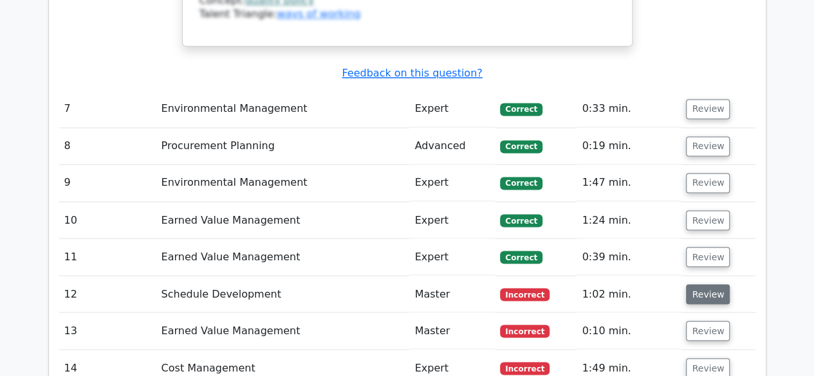
click at [705, 284] on button "Review" at bounding box center [708, 294] width 44 height 20
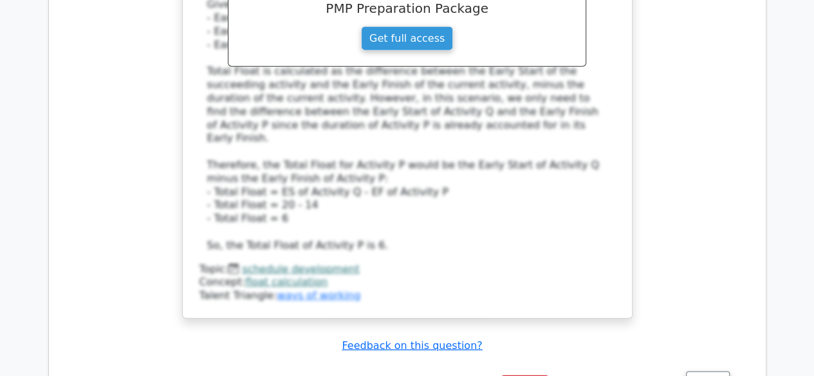
scroll to position [4128, 0]
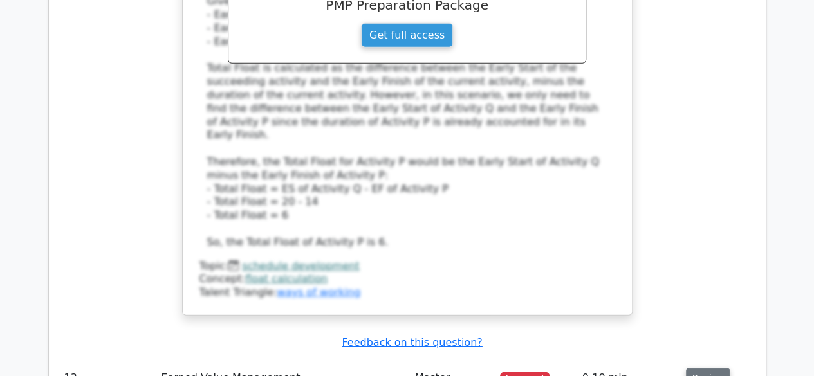
click at [709, 369] on button "Review" at bounding box center [708, 379] width 44 height 20
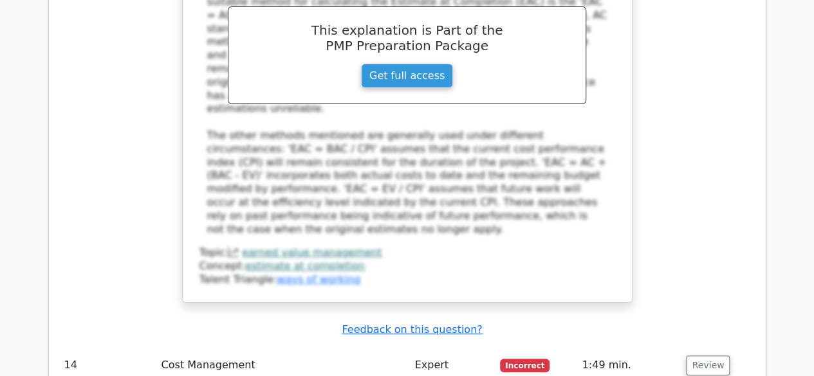
scroll to position [4839, 0]
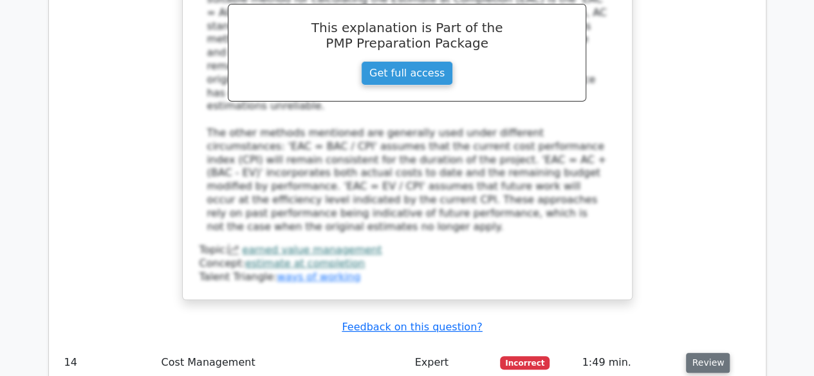
click at [707, 353] on button "Review" at bounding box center [708, 363] width 44 height 20
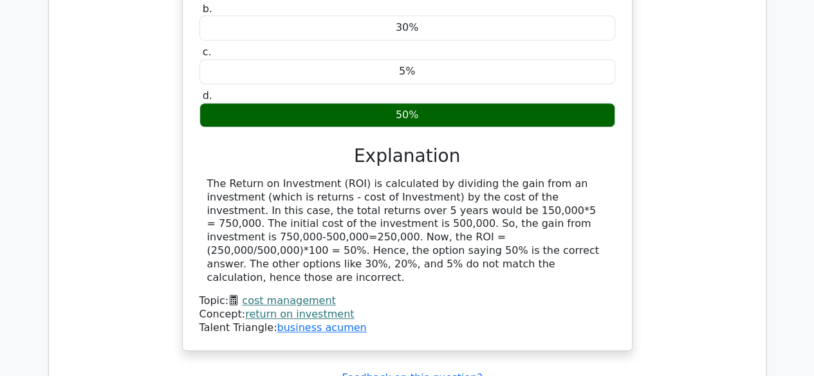
scroll to position [5341, 0]
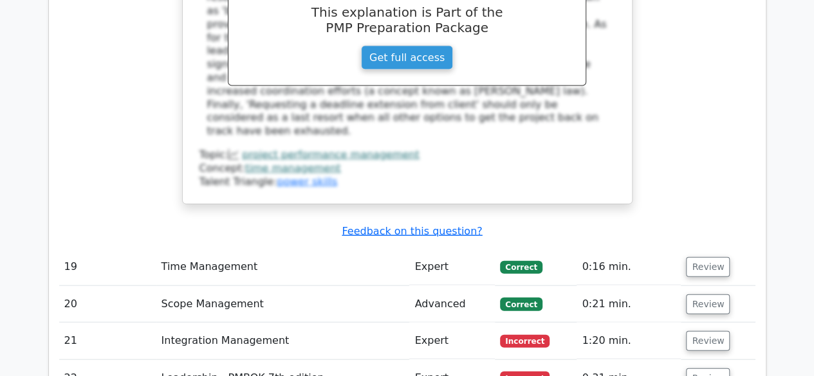
scroll to position [6211, 0]
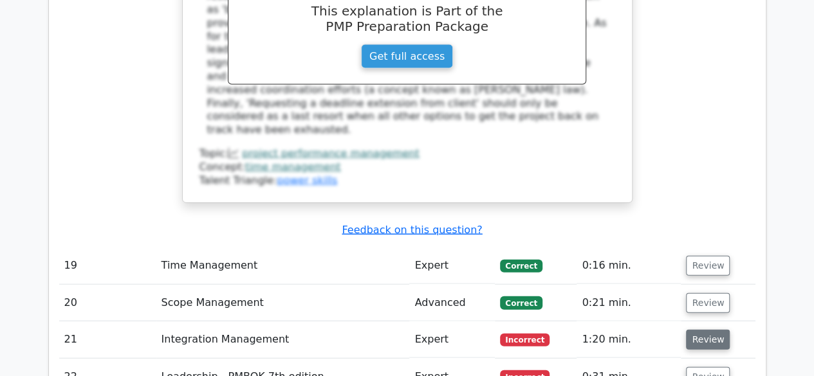
click at [707, 330] on button "Review" at bounding box center [708, 340] width 44 height 20
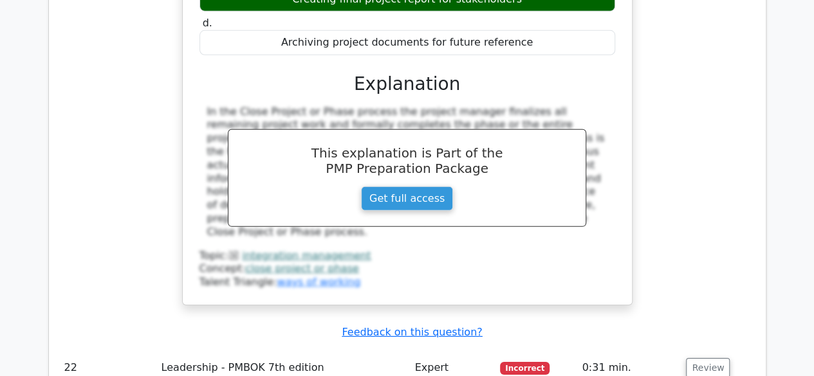
scroll to position [6761, 0]
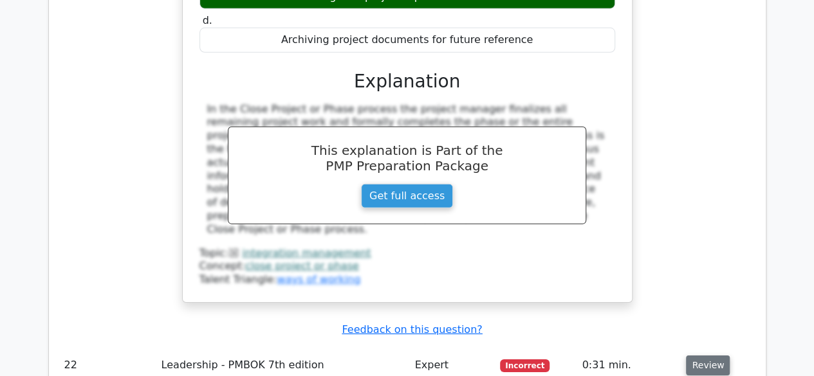
click at [702, 356] on button "Review" at bounding box center [708, 366] width 44 height 20
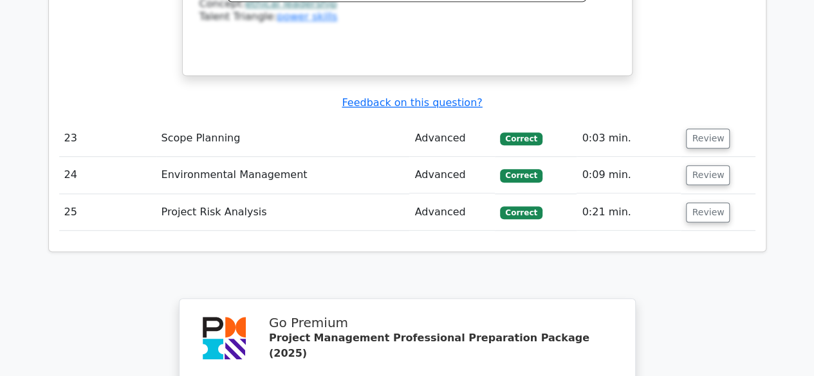
scroll to position [7876, 0]
